Goal: Task Accomplishment & Management: Complete application form

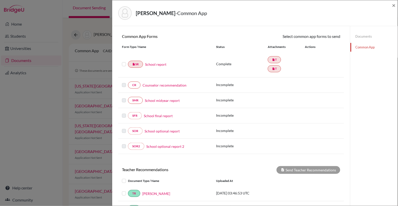
scroll to position [42, 0]
click at [165, 84] on link "Counselor recommendation" at bounding box center [165, 84] width 44 height 5
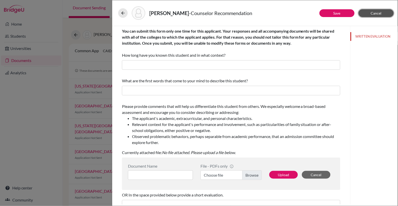
click at [376, 11] on span "Cancel" at bounding box center [376, 13] width 11 height 4
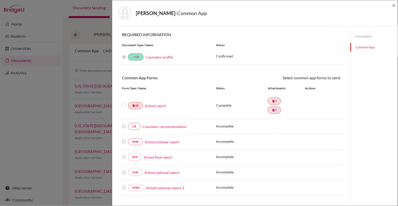
click at [360, 38] on link "Documents" at bounding box center [374, 36] width 47 height 9
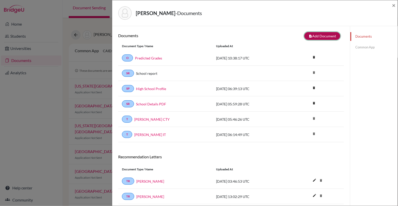
click at [330, 37] on button "note_add Add Document" at bounding box center [323, 36] width 36 height 8
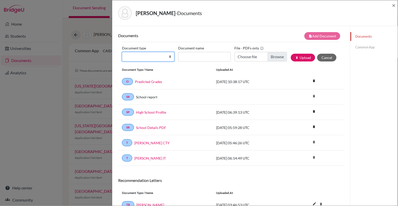
click at [170, 56] on select "Change explanation for Common App reports Counselor recommendation Internationa…" at bounding box center [148, 57] width 52 height 10
select select "4"
click at [122, 52] on select "Change explanation for Common App reports Counselor recommendation Internationa…" at bounding box center [148, 57] width 52 height 10
click at [186, 58] on input "Document name" at bounding box center [204, 57] width 52 height 10
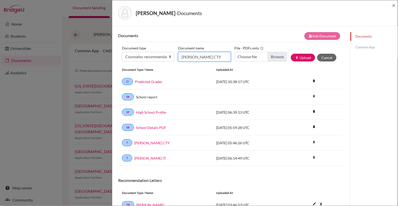
click at [217, 57] on input "[PERSON_NAME] CTY" at bounding box center [204, 57] width 52 height 10
type input "[PERSON_NAME] Counselor Recommendation"
click at [280, 56] on input "Choose file" at bounding box center [261, 57] width 52 height 10
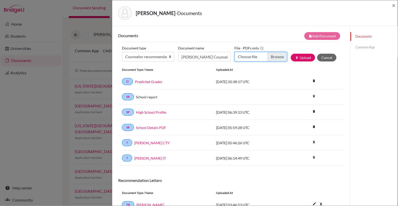
type input "C:\fakepath\Counselor Recommendation [PERSON_NAME].pdf"
click at [304, 56] on button "publish Upload" at bounding box center [303, 58] width 24 height 8
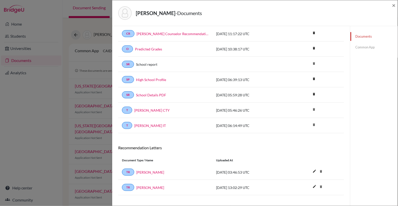
scroll to position [52, 0]
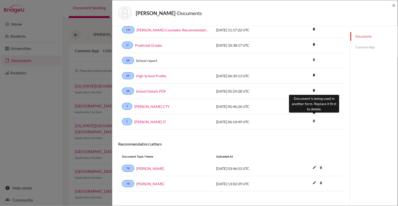
click at [314, 118] on icon "delete" at bounding box center [314, 121] width 8 height 8
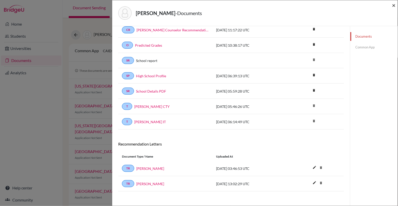
click at [394, 6] on span "×" at bounding box center [394, 5] width 4 height 7
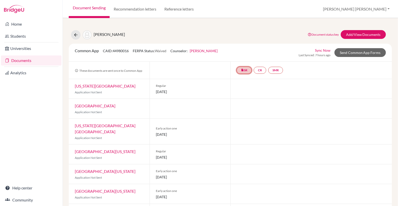
click at [246, 69] on link "insert_drive_file SR" at bounding box center [244, 70] width 15 height 7
click at [248, 54] on link "School report" at bounding box center [244, 55] width 21 height 4
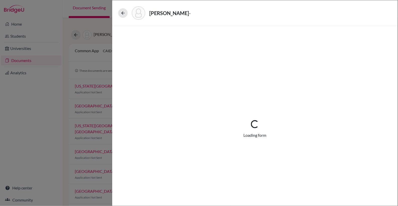
select select "2"
select select "657851"
select select "0"
select select "1"
select select "661399"
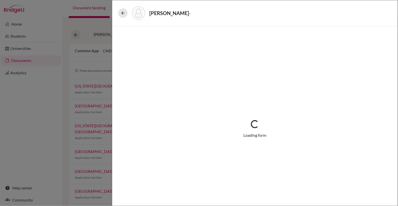
select select "0"
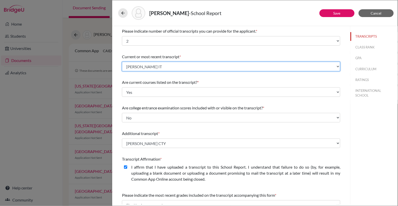
click at [243, 65] on select "Select existing document or upload a new one [PERSON_NAME] IT [PERSON_NAME] CTY…" at bounding box center [231, 67] width 218 height 10
select select "Upload New File"
click at [122, 62] on select "Select existing document or upload a new one [PERSON_NAME] IT [PERSON_NAME] CTY…" at bounding box center [231, 67] width 218 height 10
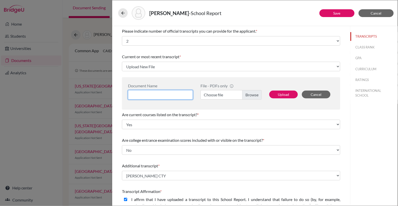
click at [178, 94] on input at bounding box center [160, 95] width 65 height 10
type input "[PERSON_NAME] IT"
click at [258, 95] on label "Choose file" at bounding box center [231, 95] width 61 height 10
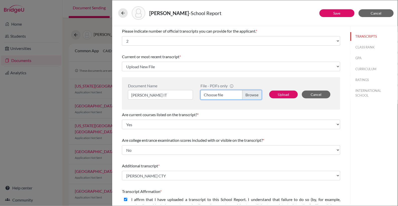
click at [258, 95] on input "Choose file" at bounding box center [231, 95] width 61 height 10
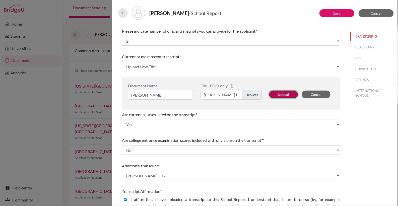
click at [286, 93] on button "Upload" at bounding box center [283, 95] width 29 height 8
select select "1337"
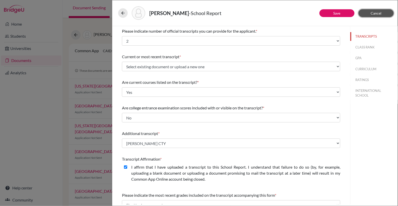
click at [379, 15] on button "Cancel" at bounding box center [376, 13] width 35 height 8
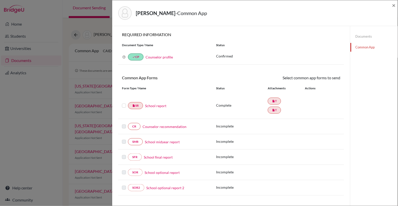
click at [365, 37] on link "Documents" at bounding box center [374, 36] width 47 height 9
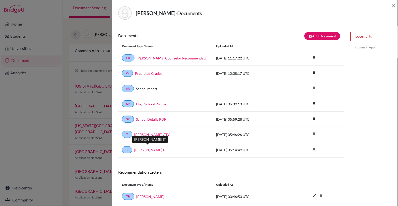
click at [153, 147] on link "[PERSON_NAME] IT" at bounding box center [150, 149] width 32 height 5
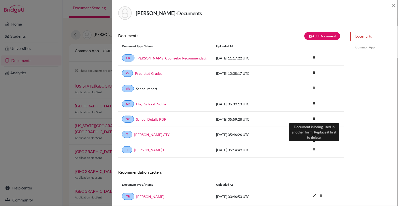
click at [314, 147] on icon "delete" at bounding box center [314, 149] width 8 height 8
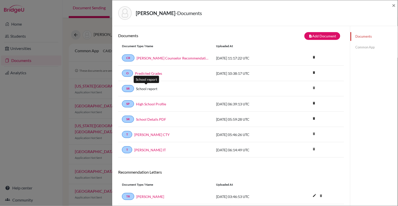
click at [154, 88] on link "School report" at bounding box center [146, 88] width 21 height 5
click at [126, 89] on link "SR" at bounding box center [128, 88] width 12 height 7
click at [369, 47] on link "Common App" at bounding box center [374, 47] width 47 height 9
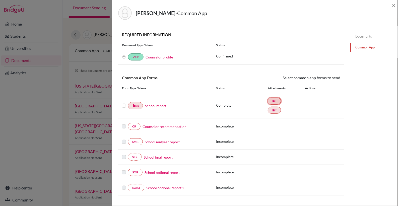
click at [275, 102] on link "insert_drive_file T" at bounding box center [274, 101] width 13 height 7
click at [163, 105] on link "School report" at bounding box center [155, 105] width 21 height 5
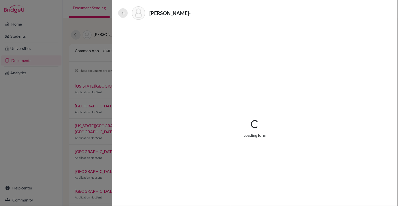
select select "2"
select select "657851"
select select "0"
select select "1"
select select "661399"
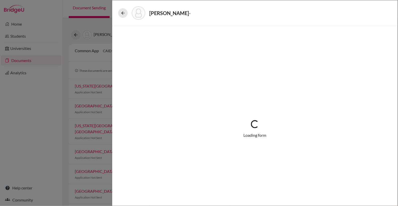
select select "0"
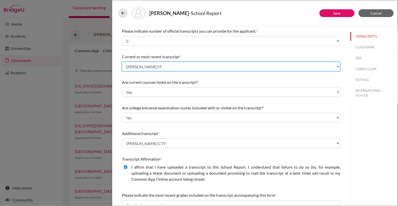
click at [169, 68] on select "Select existing document or upload a new one [PERSON_NAME] IT [PERSON_NAME] IT …" at bounding box center [231, 67] width 218 height 10
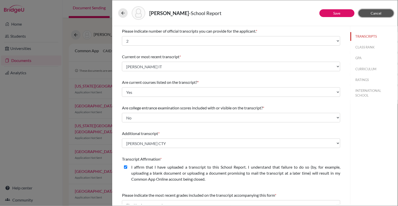
click at [370, 13] on button "Cancel" at bounding box center [376, 13] width 35 height 8
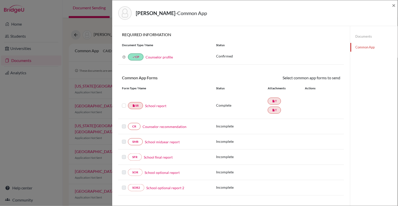
click at [360, 38] on link "Documents" at bounding box center [374, 36] width 47 height 9
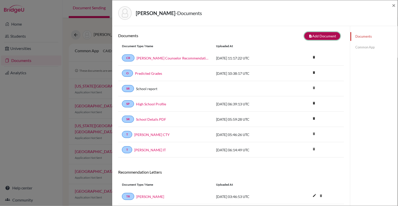
click at [325, 36] on button "note_add Add Document" at bounding box center [323, 36] width 36 height 8
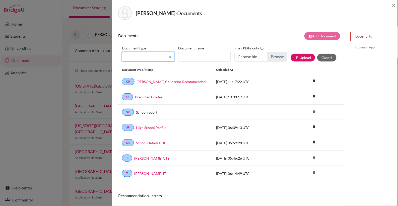
click at [171, 56] on select "Change explanation for Common App reports Counselor recommendation Internationa…" at bounding box center [148, 57] width 52 height 10
select select "2"
click at [122, 52] on select "Change explanation for Common App reports Counselor recommendation Internationa…" at bounding box center [148, 57] width 52 height 10
click at [189, 56] on input "Document name" at bounding box center [204, 57] width 52 height 10
type input "Aditya IT"
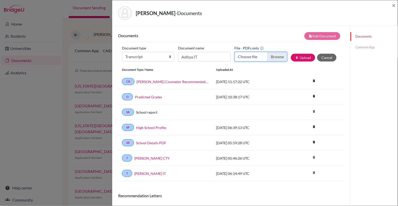
click at [281, 59] on input "Choose file" at bounding box center [261, 57] width 52 height 10
type input "C:\fakepath\[PERSON_NAME] IT.pdf"
click at [307, 59] on button "publish Upload" at bounding box center [303, 58] width 24 height 8
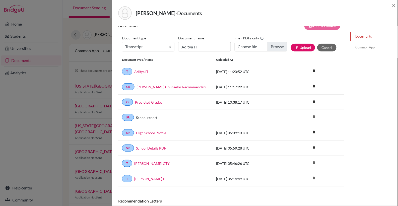
scroll to position [9, 0]
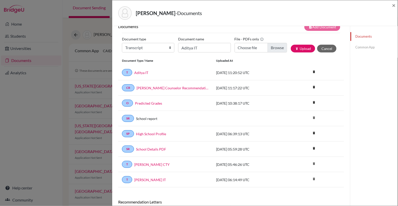
click at [365, 48] on link "Common App" at bounding box center [374, 47] width 47 height 9
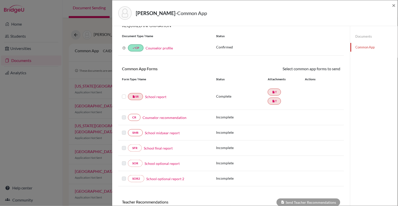
click at [154, 95] on link "School report" at bounding box center [155, 96] width 21 height 5
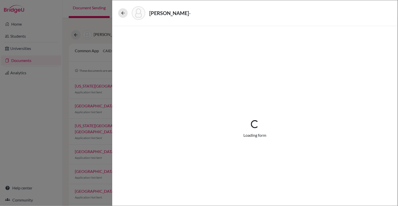
select select "2"
select select "657851"
select select "0"
select select "1"
select select "661399"
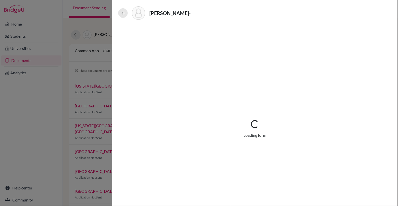
select select "0"
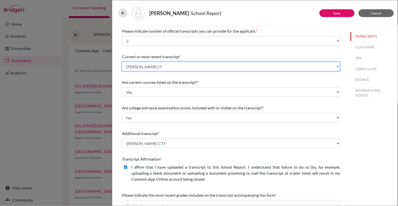
click at [164, 67] on select "Select existing document or upload a new one [PERSON_NAME] IT Aditya IT [PERSON…" at bounding box center [231, 67] width 218 height 10
select select "685822"
click at [122, 62] on select "Select existing document or upload a new one [PERSON_NAME] IT Aditya IT [PERSON…" at bounding box center [231, 67] width 218 height 10
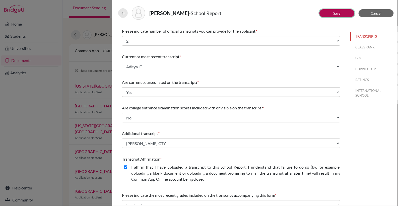
click at [332, 14] on button "Save" at bounding box center [337, 13] width 35 height 8
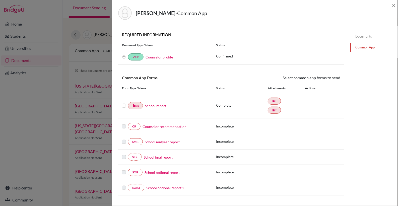
click at [366, 38] on link "Documents" at bounding box center [374, 36] width 47 height 9
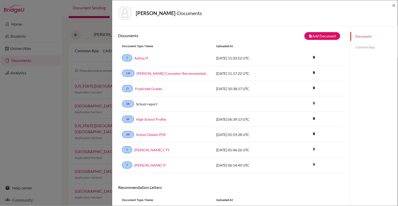
click at [360, 47] on link "Common App" at bounding box center [374, 47] width 47 height 9
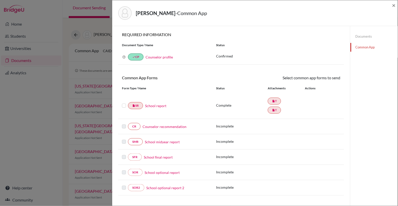
click at [171, 125] on link "Counselor recommendation" at bounding box center [165, 126] width 44 height 5
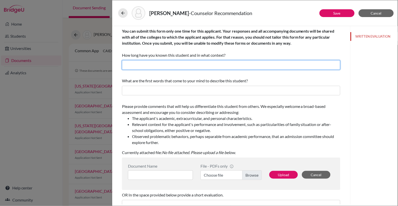
click at [151, 66] on input "text" at bounding box center [231, 65] width 218 height 10
click at [181, 65] on input "6 years as College Counselor, 18 months" at bounding box center [231, 65] width 218 height 10
click at [195, 66] on input "6 years as College Counselor, 15 months" at bounding box center [231, 65] width 218 height 10
type input "6 years as College Counselor, 15 months as Extended Essay Supervisor"
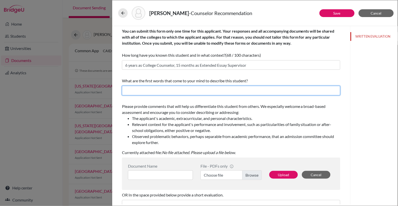
click at [126, 89] on input "text" at bounding box center [231, 91] width 218 height 10
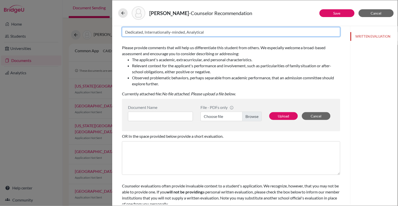
scroll to position [59, 0]
type input "Dedicated, Internationally-minded, Analytical"
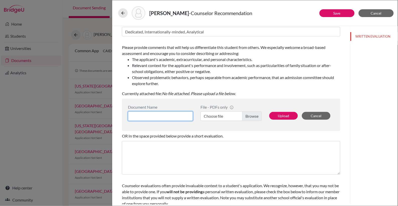
click at [165, 116] on input at bounding box center [160, 116] width 65 height 10
type input "Aditya Counselor Recommendation"
click at [249, 115] on label "Choose file" at bounding box center [231, 116] width 61 height 10
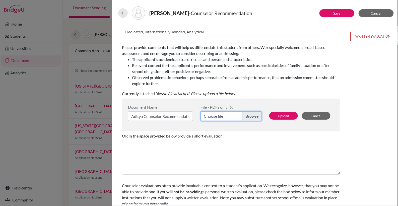
click at [249, 115] on input "Choose file" at bounding box center [231, 116] width 61 height 10
click at [286, 115] on button "Upload" at bounding box center [283, 116] width 29 height 8
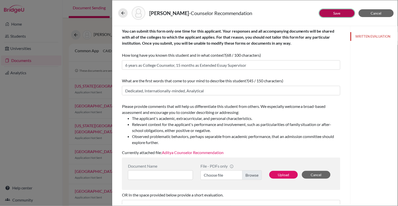
click at [337, 13] on link "Save" at bounding box center [337, 13] width 7 height 4
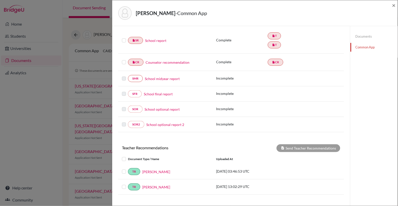
scroll to position [74, 0]
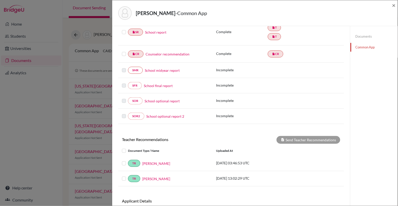
click at [124, 29] on label at bounding box center [124, 29] width 4 height 0
click at [0, 0] on input "checkbox" at bounding box center [0, 0] width 0 height 0
click at [125, 29] on label at bounding box center [124, 29] width 4 height 0
click at [0, 0] on input "checkbox" at bounding box center [0, 0] width 0 height 0
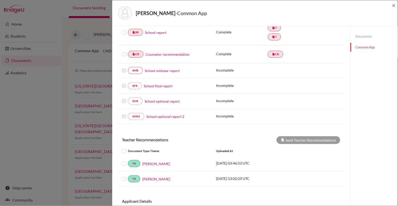
scroll to position [74, 0]
click at [123, 51] on label at bounding box center [124, 51] width 4 height 0
click at [0, 0] on input "checkbox" at bounding box center [0, 0] width 0 height 0
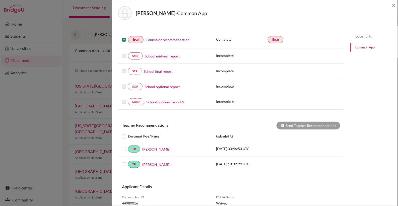
scroll to position [105, 0]
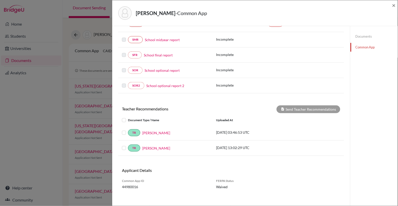
click at [128, 117] on label at bounding box center [128, 117] width 0 height 0
click at [0, 0] on input "checkbox" at bounding box center [0, 0] width 0 height 0
click at [315, 108] on button "Send Teacher Recommendations" at bounding box center [309, 109] width 64 height 8
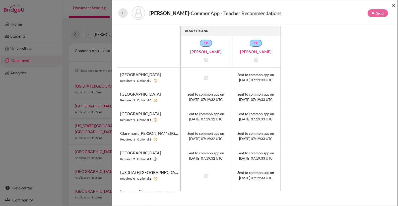
click at [394, 5] on span "×" at bounding box center [394, 5] width 4 height 7
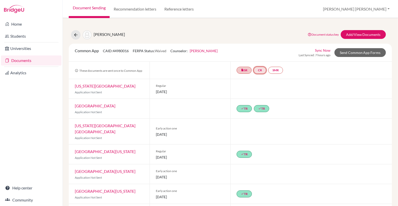
click at [259, 69] on link "CR" at bounding box center [260, 70] width 13 height 7
click at [265, 56] on link "Counselor recommendation" at bounding box center [261, 55] width 44 height 4
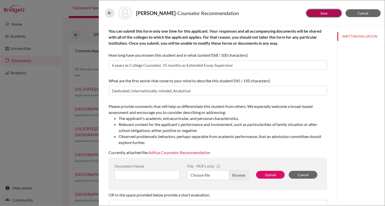
click at [320, 11] on link "Save" at bounding box center [323, 13] width 7 height 4
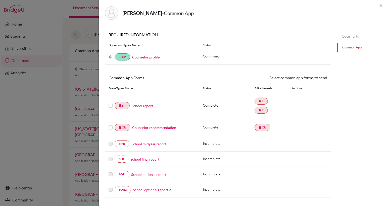
click at [110, 125] on label at bounding box center [110, 125] width 4 height 0
click at [0, 0] on input "checkbox" at bounding box center [0, 0] width 0 height 0
click at [317, 80] on link "Send" at bounding box center [316, 79] width 21 height 8
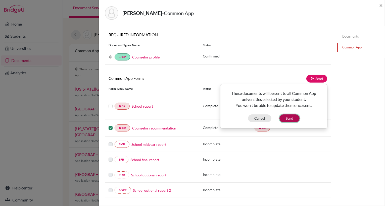
click at [290, 117] on button "Send" at bounding box center [289, 118] width 20 height 8
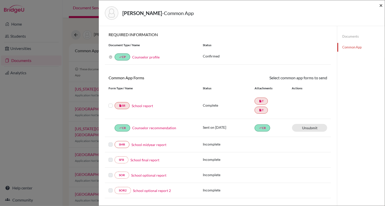
click at [381, 6] on span "×" at bounding box center [381, 5] width 4 height 7
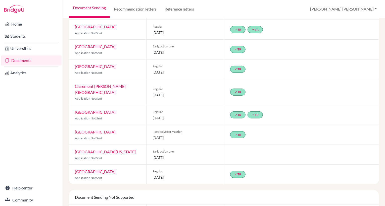
scroll to position [197, 0]
